Goal: Task Accomplishment & Management: Complete application form

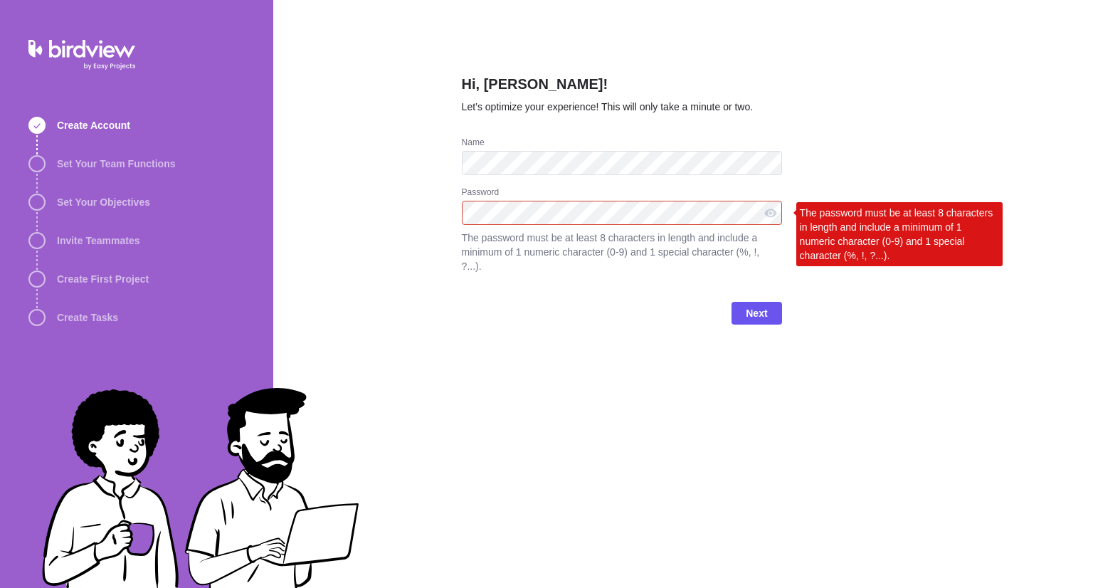
click at [395, 194] on div "Hi, [PERSON_NAME]! Let’s optimize your experience! This will only take a minute…" at bounding box center [683, 294] width 820 height 588
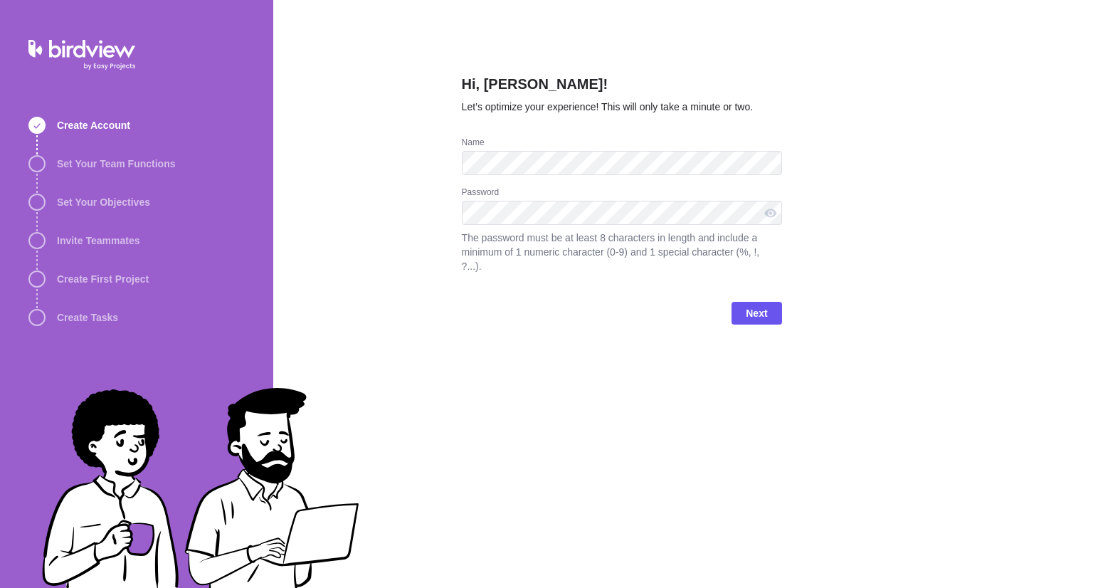
click at [309, 199] on div "Hi, [PERSON_NAME]! Let’s optimize your experience! This will only take a minute…" at bounding box center [683, 294] width 820 height 588
click at [770, 214] on div at bounding box center [771, 213] width 23 height 24
click at [772, 304] on span "Next" at bounding box center [757, 313] width 50 height 23
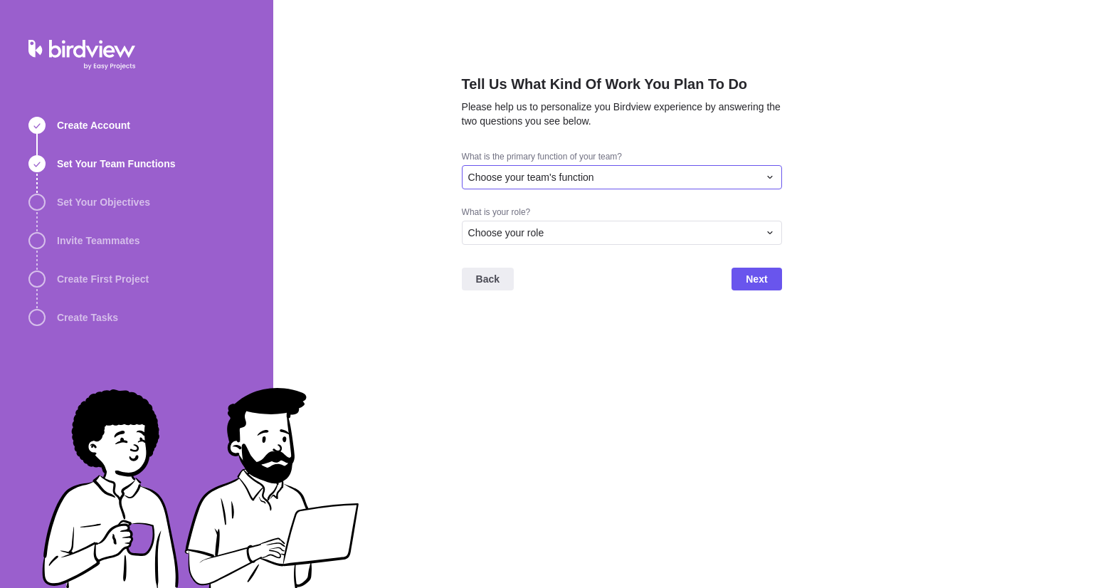
click at [581, 172] on span "Choose your team's function" at bounding box center [531, 177] width 126 height 14
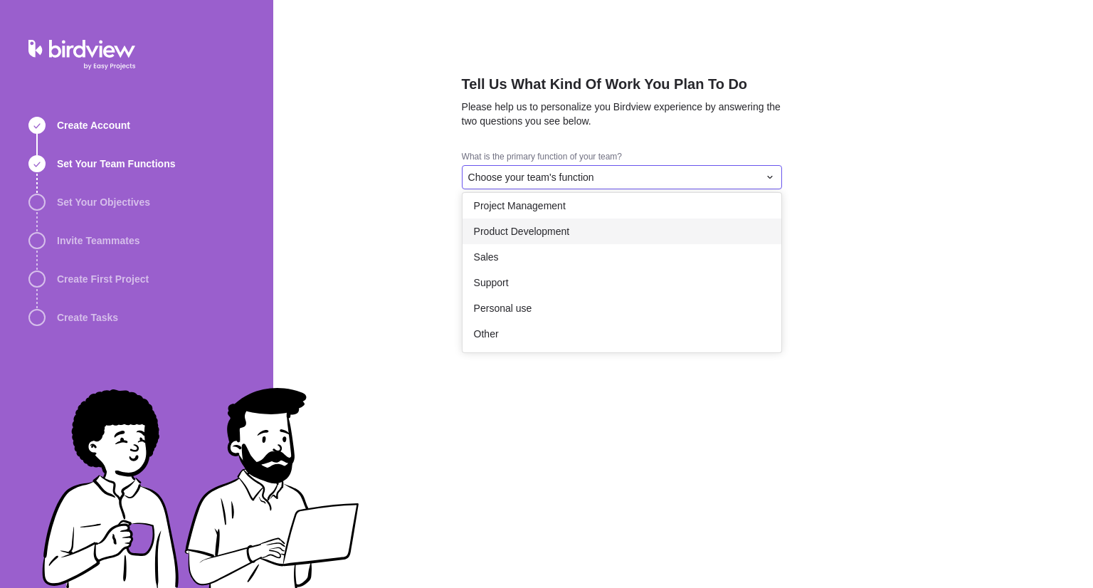
scroll to position [120, 0]
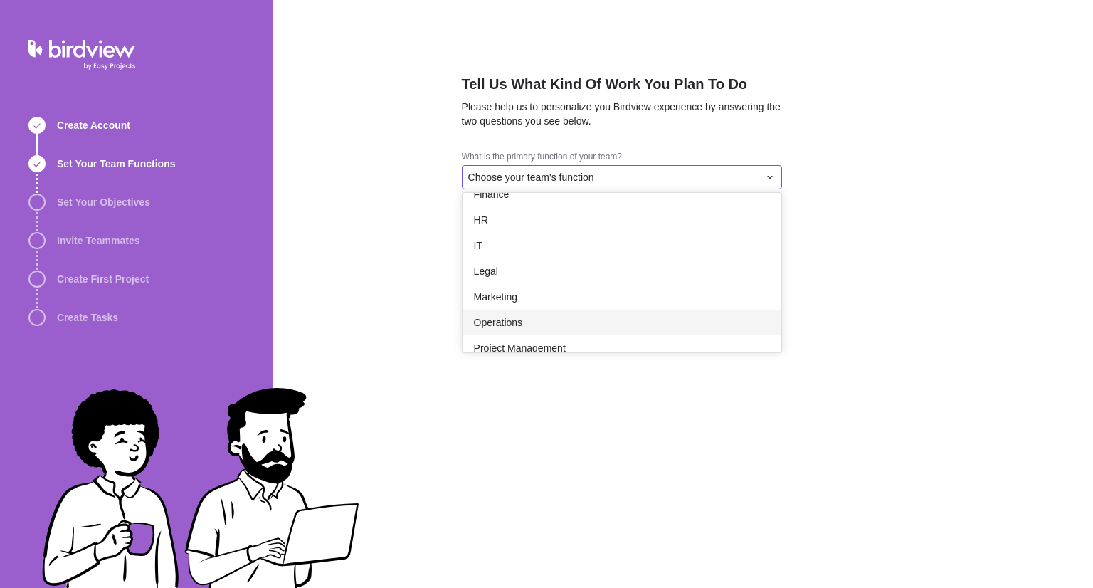
click at [575, 318] on div "Operations" at bounding box center [622, 323] width 319 height 26
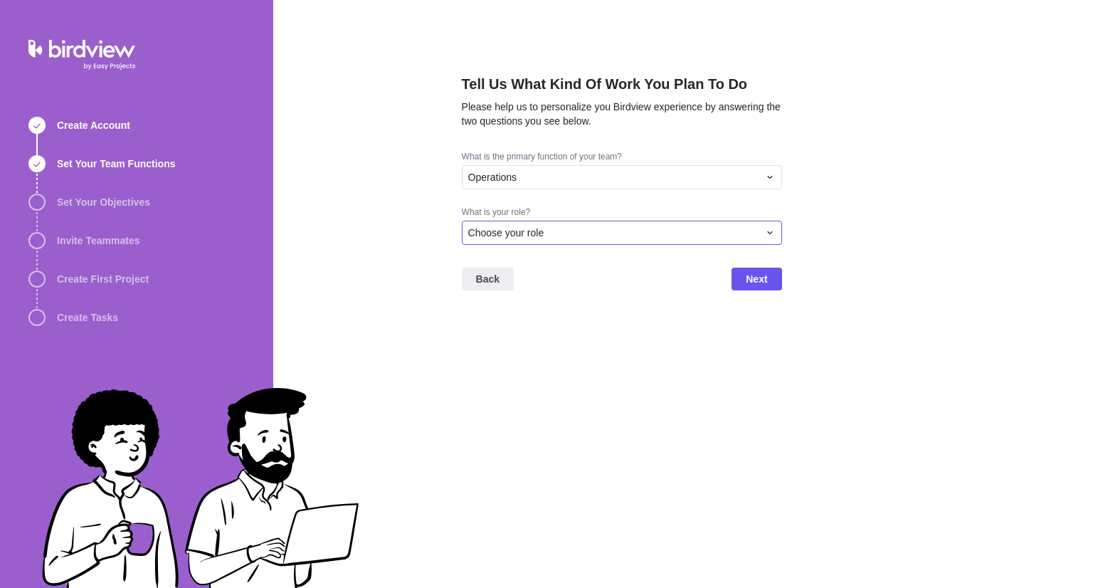
click at [515, 231] on span "Choose your role" at bounding box center [506, 233] width 76 height 14
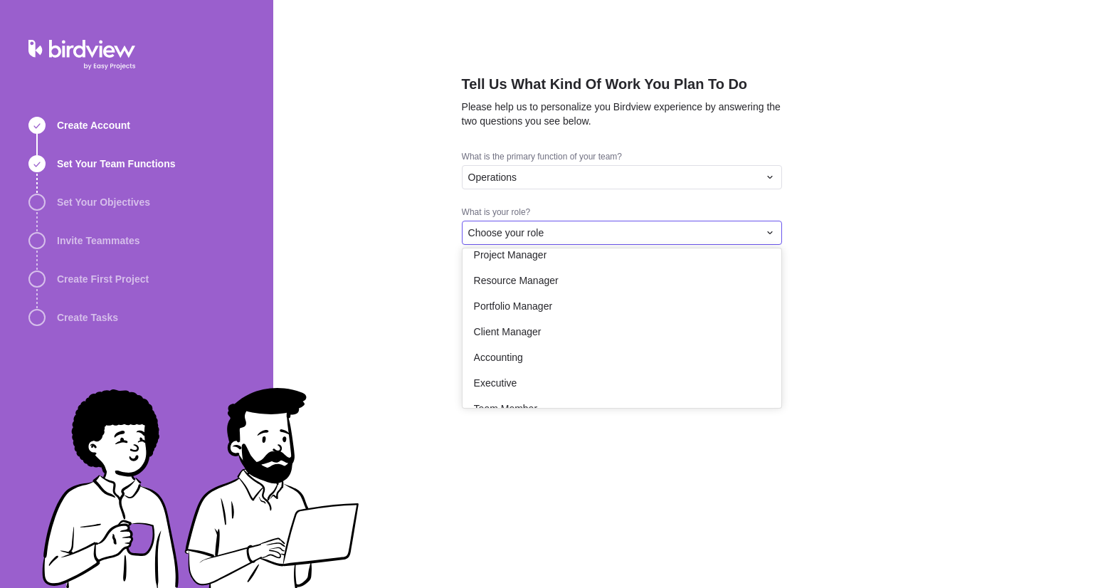
scroll to position [0, 0]
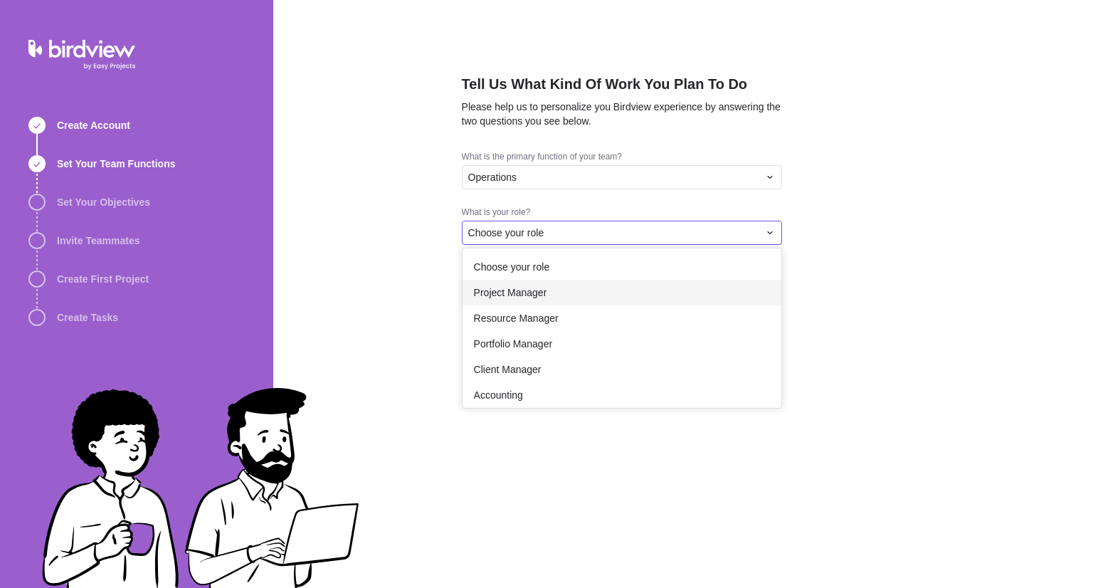
click at [595, 299] on div "Project Manager" at bounding box center [622, 293] width 319 height 26
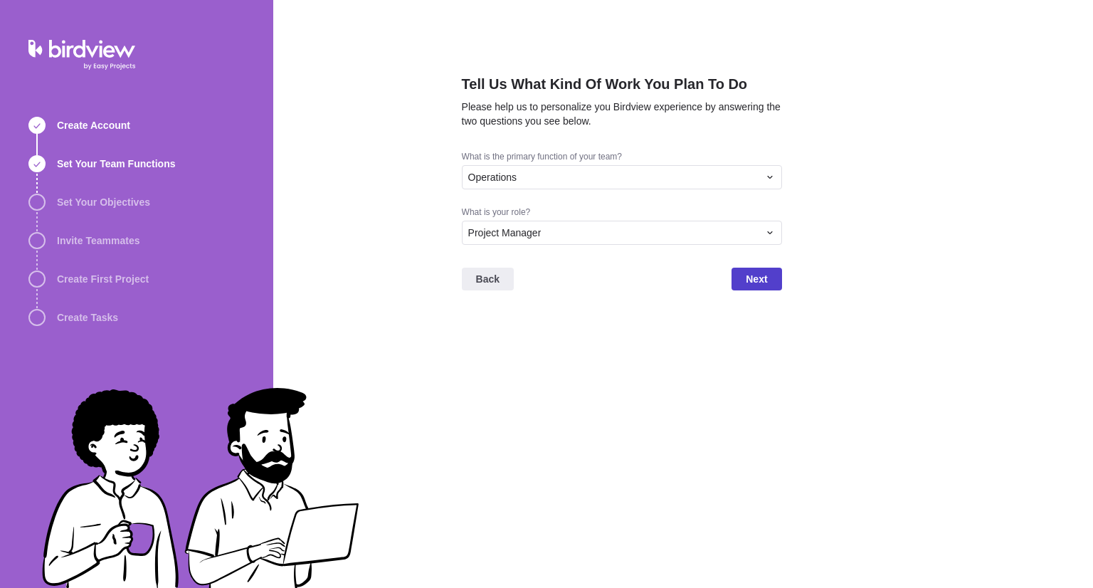
click at [775, 280] on span "Next" at bounding box center [757, 279] width 50 height 23
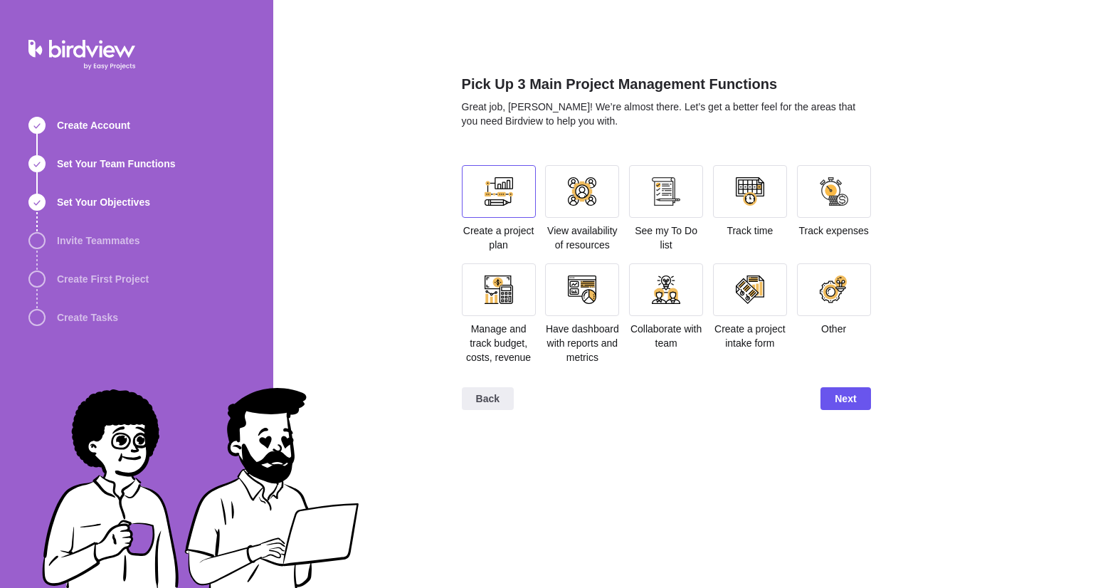
click at [490, 211] on div at bounding box center [499, 191] width 74 height 53
click at [672, 197] on div at bounding box center [666, 191] width 28 height 28
click at [757, 288] on div at bounding box center [750, 290] width 28 height 28
click at [653, 305] on div at bounding box center [666, 289] width 74 height 53
click at [491, 194] on div at bounding box center [499, 191] width 28 height 28
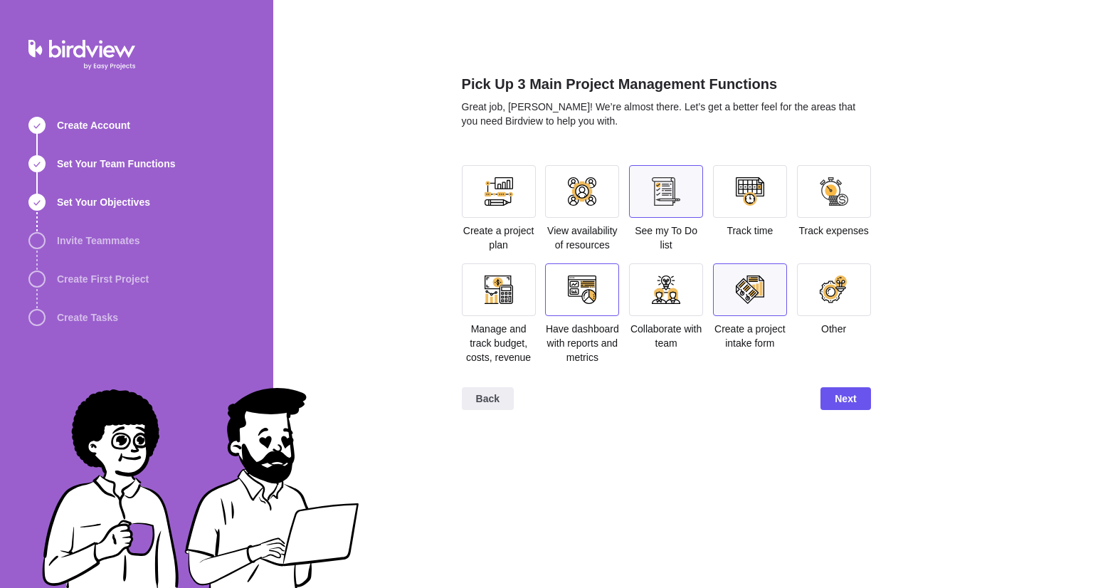
click at [592, 303] on div at bounding box center [582, 290] width 28 height 28
click at [491, 193] on div at bounding box center [499, 191] width 28 height 28
click at [506, 189] on div at bounding box center [499, 191] width 28 height 28
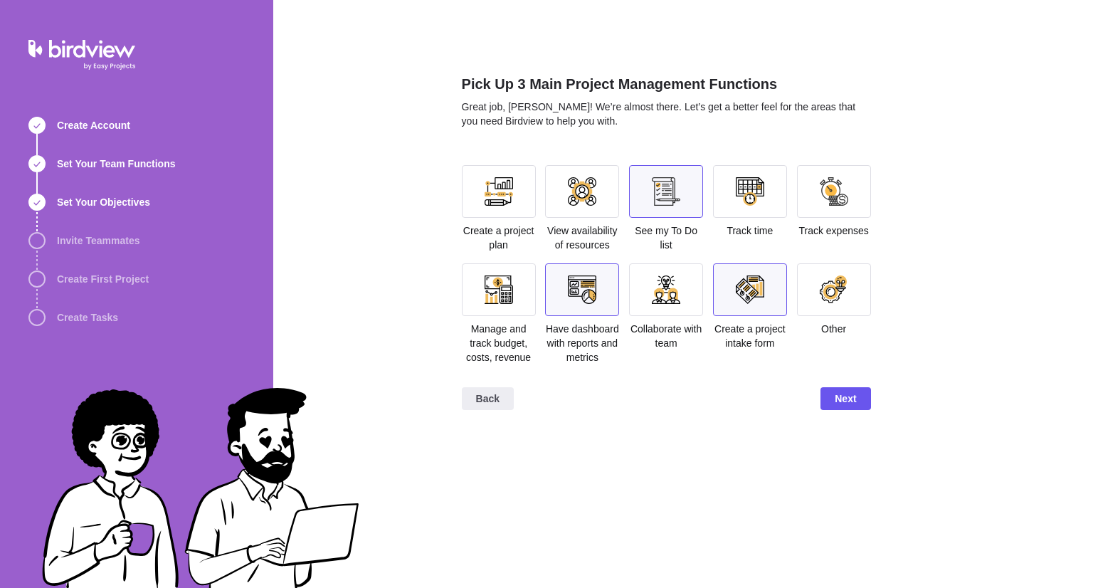
click at [506, 189] on div at bounding box center [499, 191] width 28 height 28
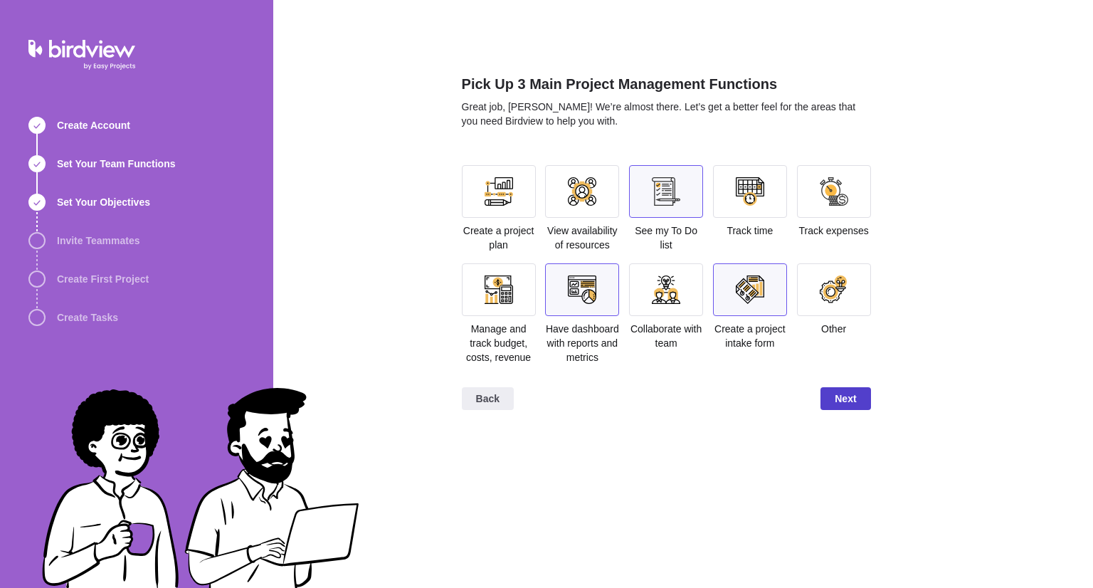
click at [859, 397] on span "Next" at bounding box center [846, 398] width 50 height 23
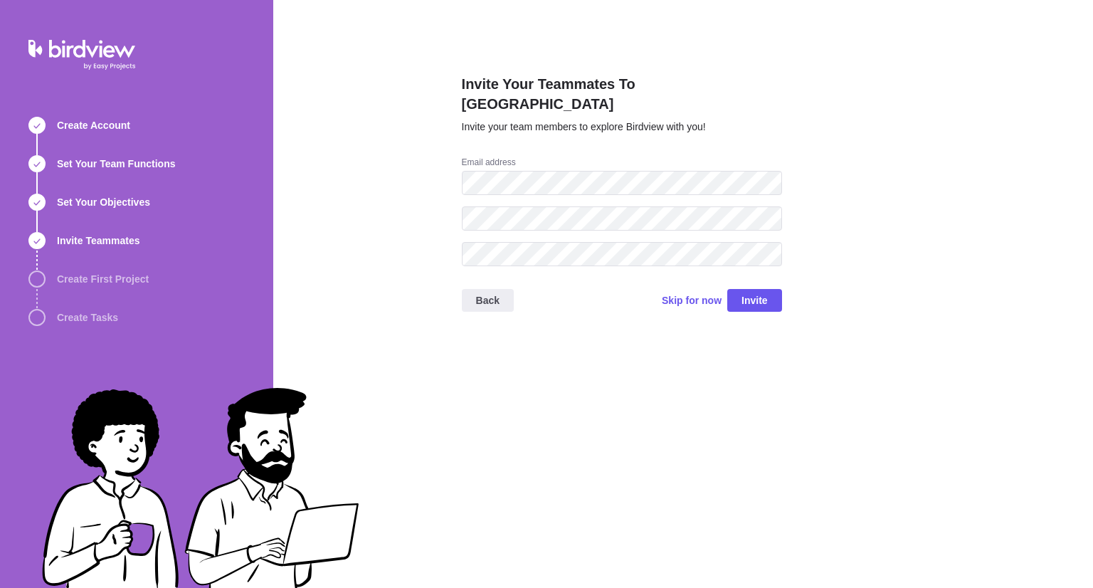
click at [601, 122] on div "Invite Your Teammates To Birdview Invite your team members to explore Birdview …" at bounding box center [622, 115] width 320 height 83
click at [691, 293] on span "Skip for now" at bounding box center [692, 300] width 60 height 14
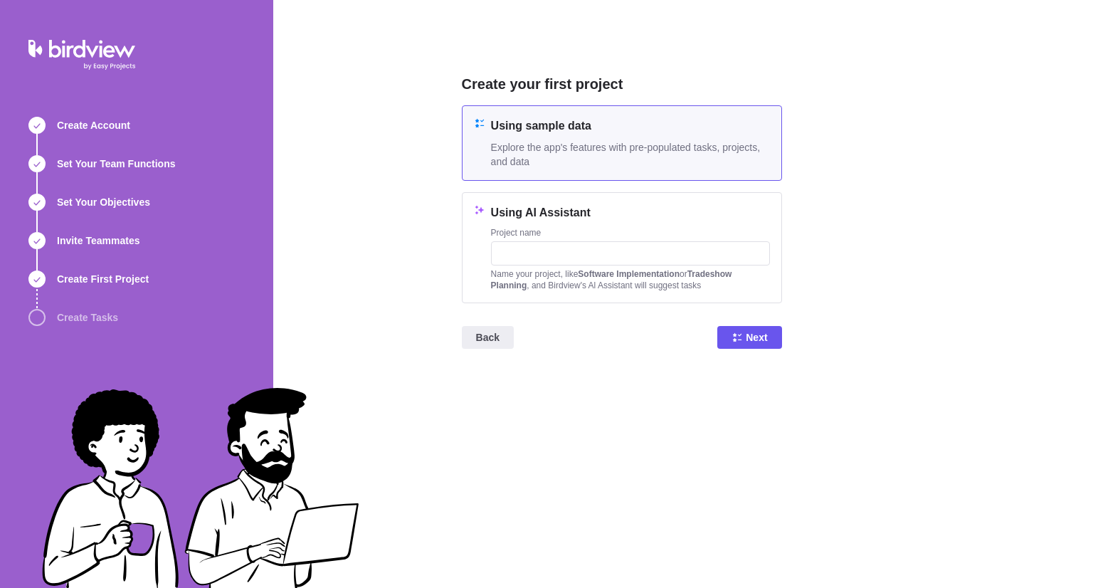
click at [644, 64] on div "Create your first project Using sample data Explore the app's features with pre…" at bounding box center [622, 294] width 320 height 588
